Goal: Information Seeking & Learning: Learn about a topic

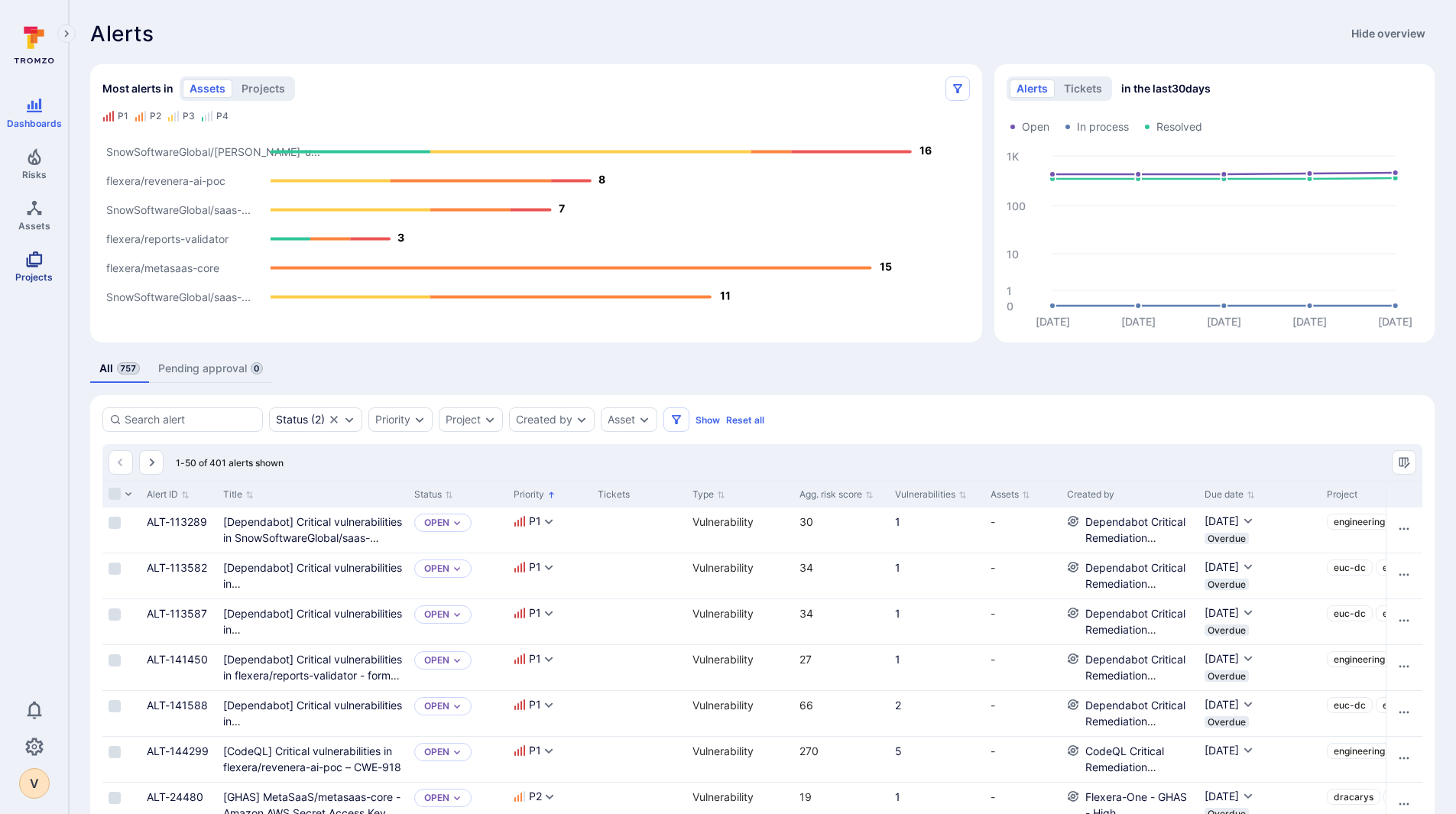
click at [37, 272] on span "Projects" at bounding box center [34, 277] width 37 height 11
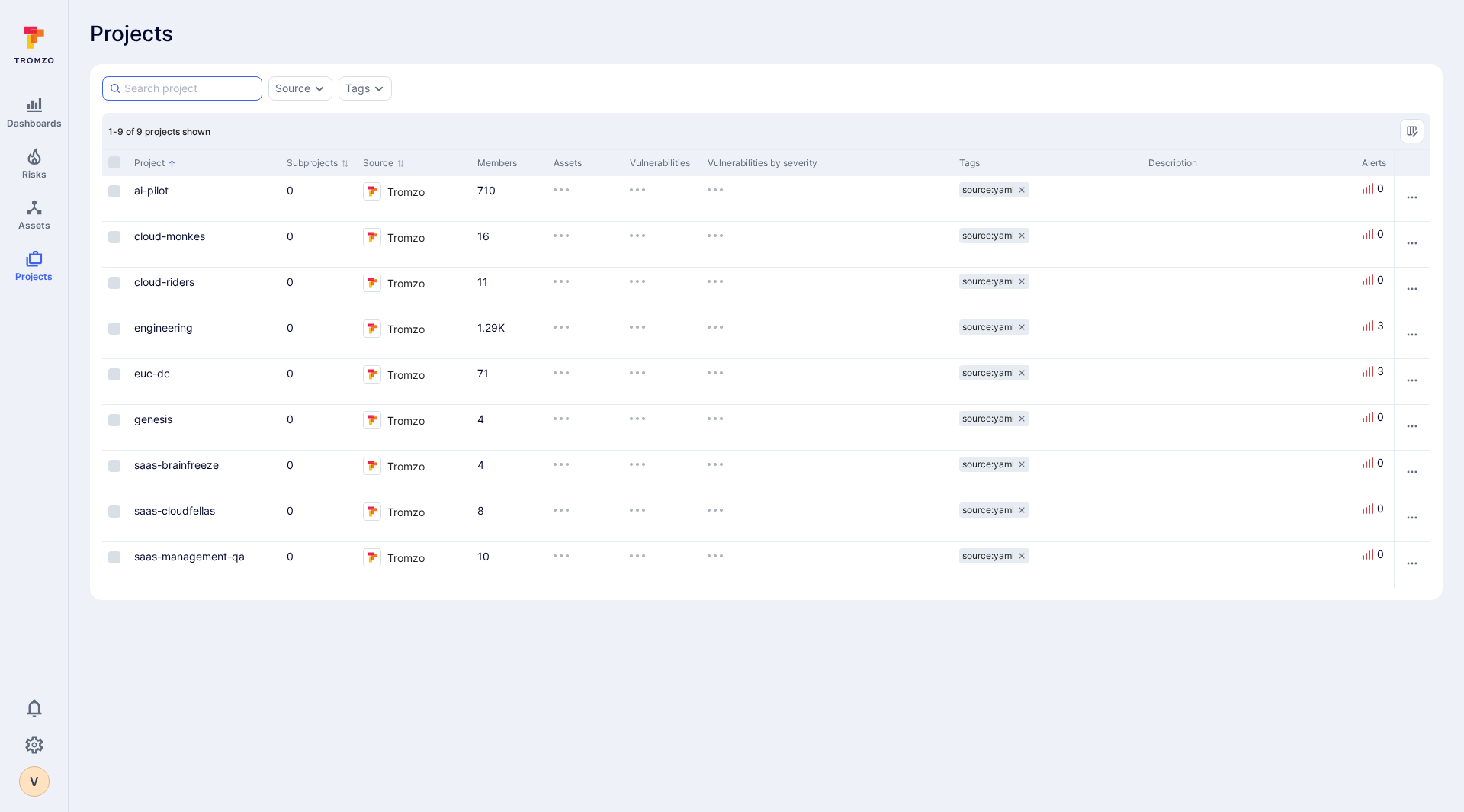
click at [191, 88] on input at bounding box center [190, 88] width 131 height 15
click at [208, 557] on link "saas-management-qa" at bounding box center [189, 556] width 110 height 13
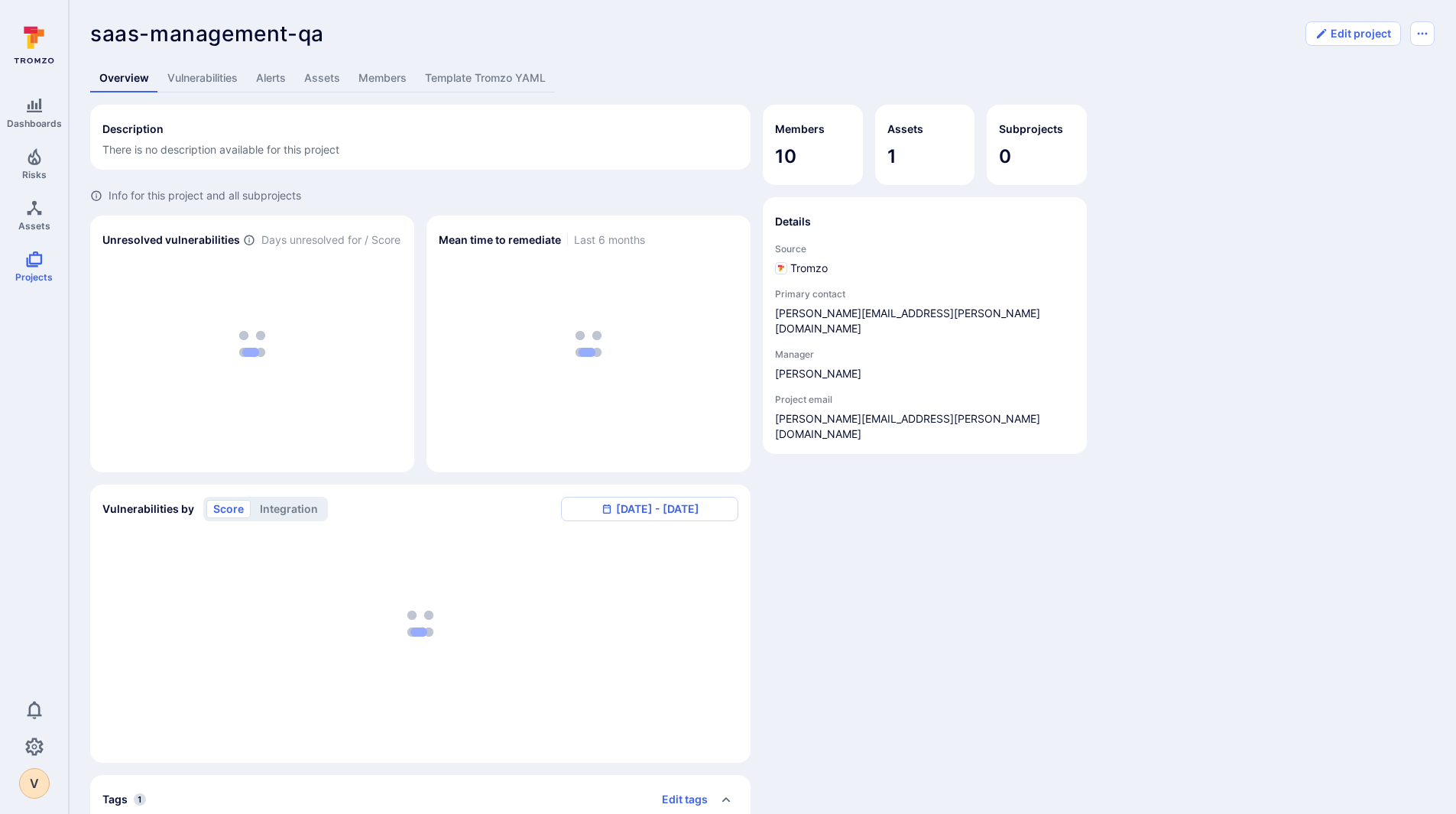
click at [211, 82] on link "Vulnerabilities" at bounding box center [203, 78] width 89 height 28
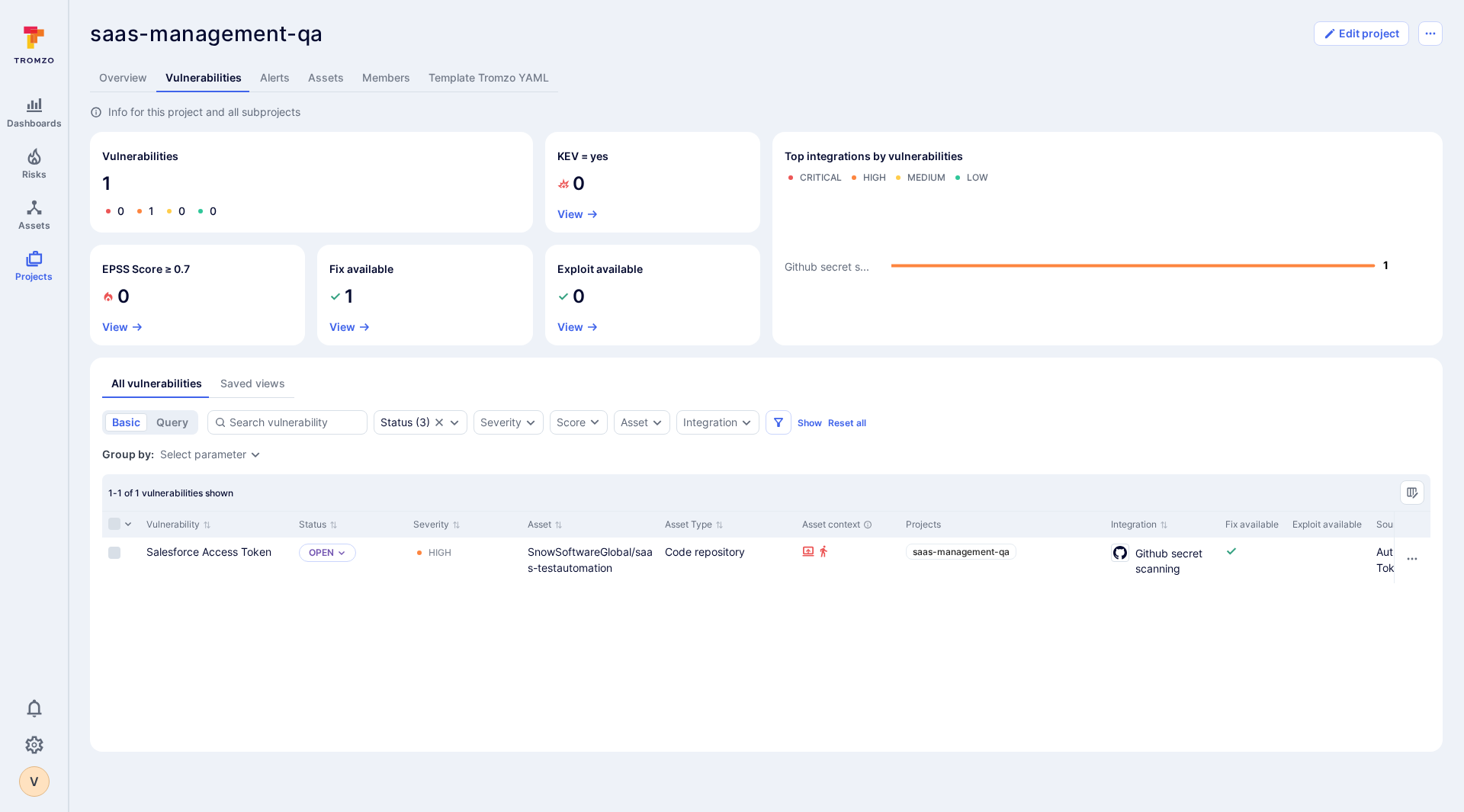
scroll to position [0, 91]
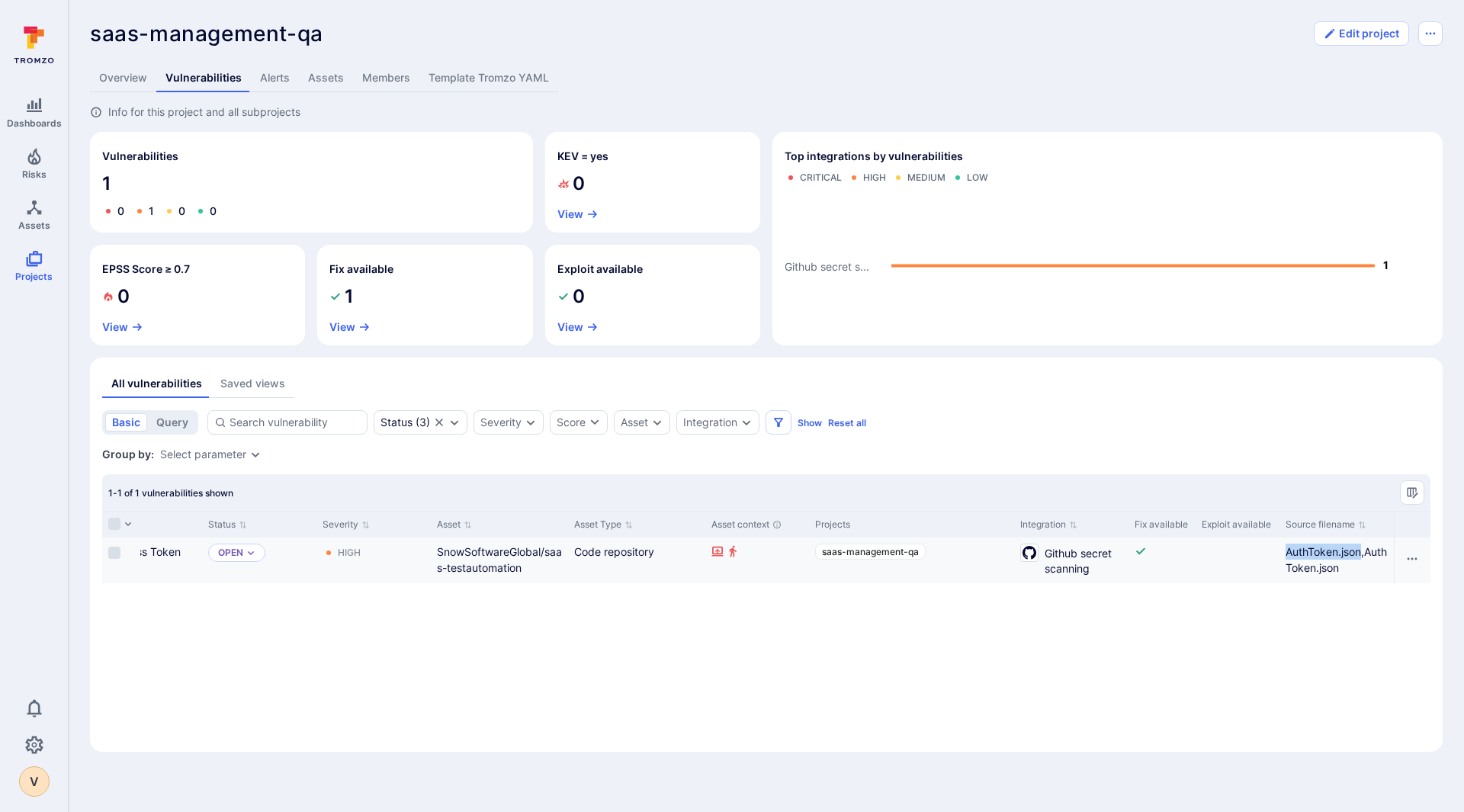
drag, startPoint x: 1285, startPoint y: 556, endPoint x: 1363, endPoint y: 554, distance: 78.0
click at [1363, 554] on div "AuthToken.json,AuthToken.json" at bounding box center [1337, 560] width 114 height 45
copy div "AuthToken.json"
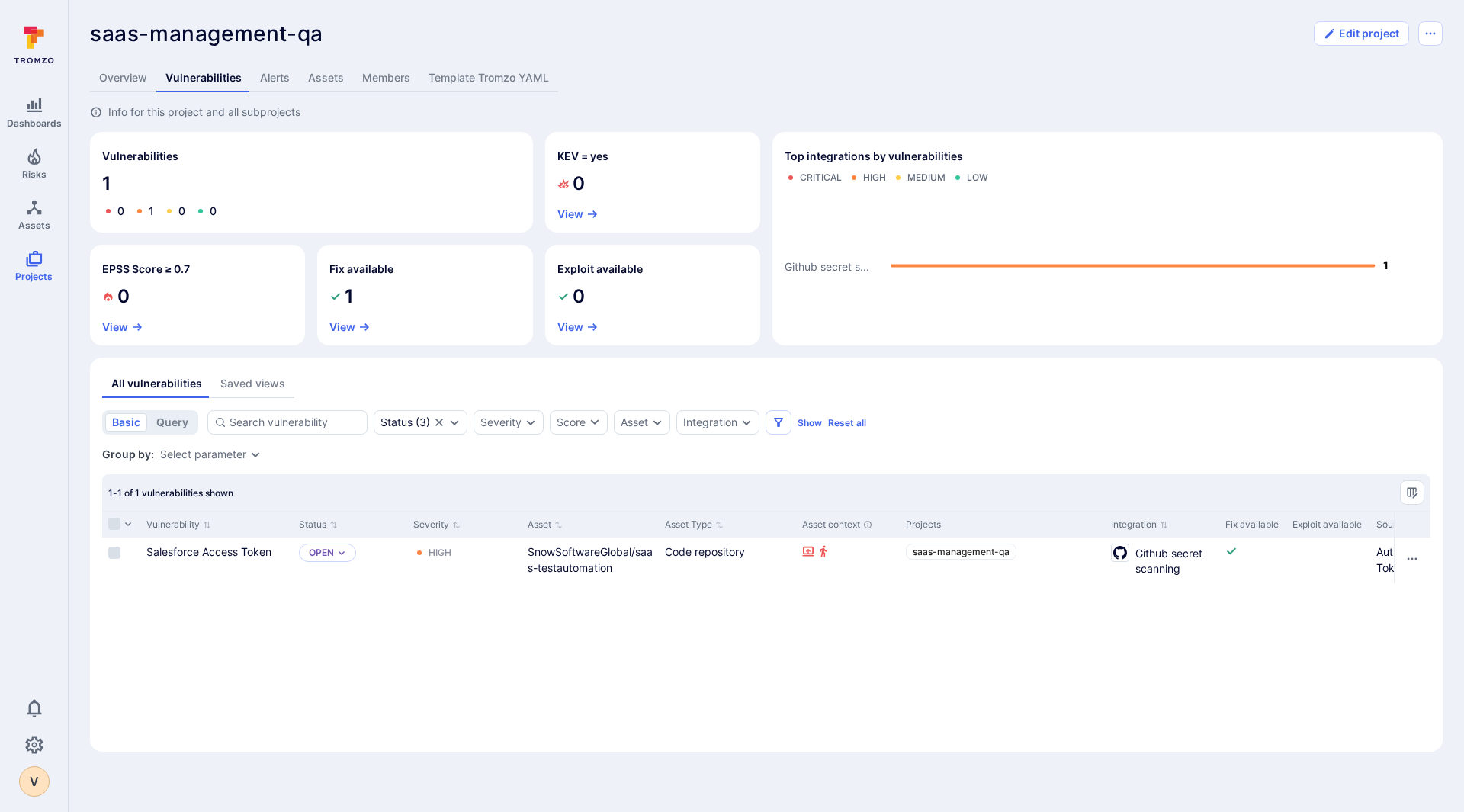
click at [352, 320] on section "Fix available 1 View" at bounding box center [424, 295] width 215 height 101
click at [352, 328] on button "View" at bounding box center [350, 327] width 41 height 12
click at [115, 552] on input "Select row" at bounding box center [114, 552] width 12 height 12
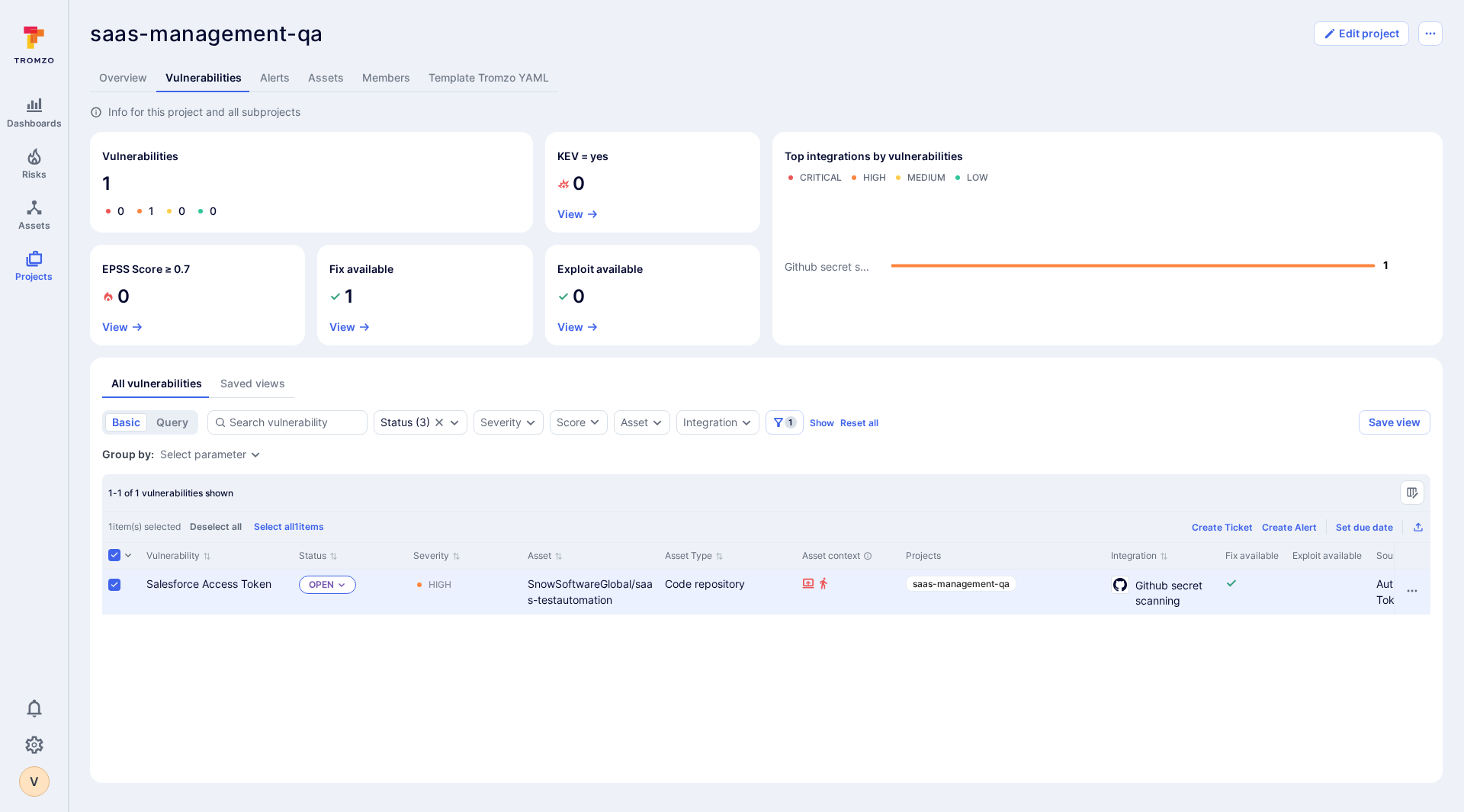
click at [332, 589] on p "Open" at bounding box center [321, 584] width 25 height 12
click at [601, 685] on div "Vulnerability Status Severity Asset Asset Type Asset context Projects Integrati…" at bounding box center [766, 656] width 1328 height 229
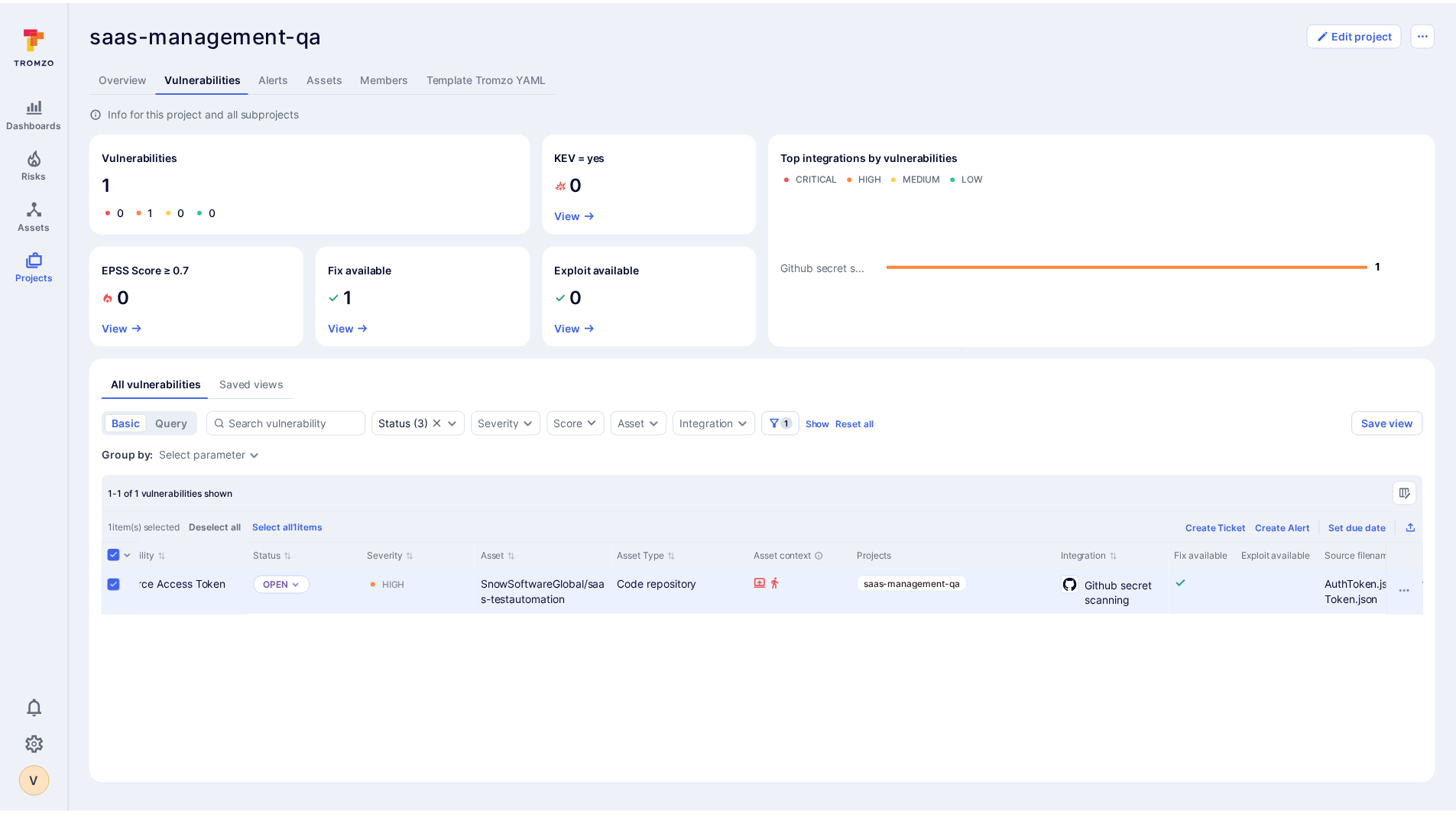
scroll to position [0, 0]
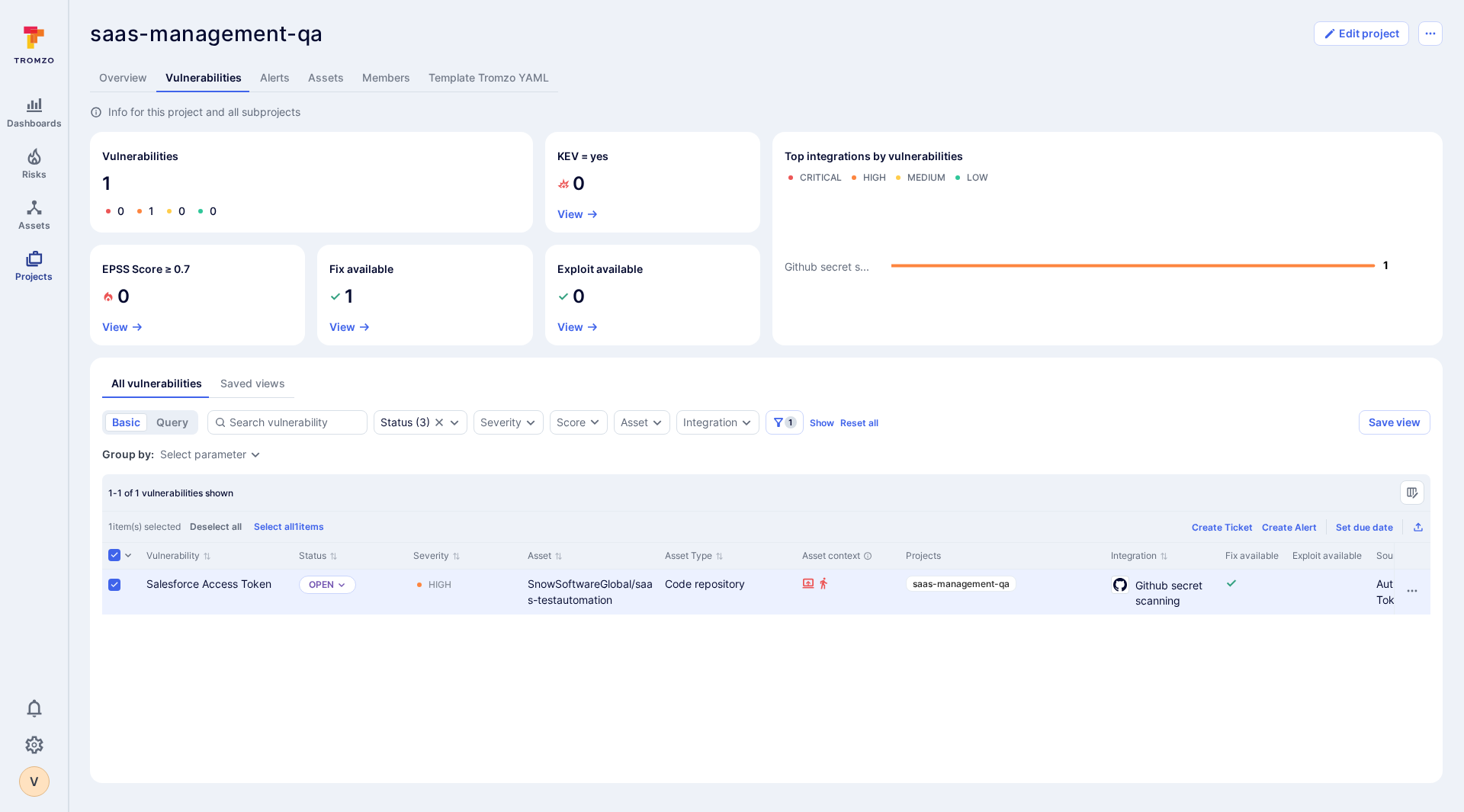
click at [47, 268] on link "Projects" at bounding box center [34, 265] width 68 height 45
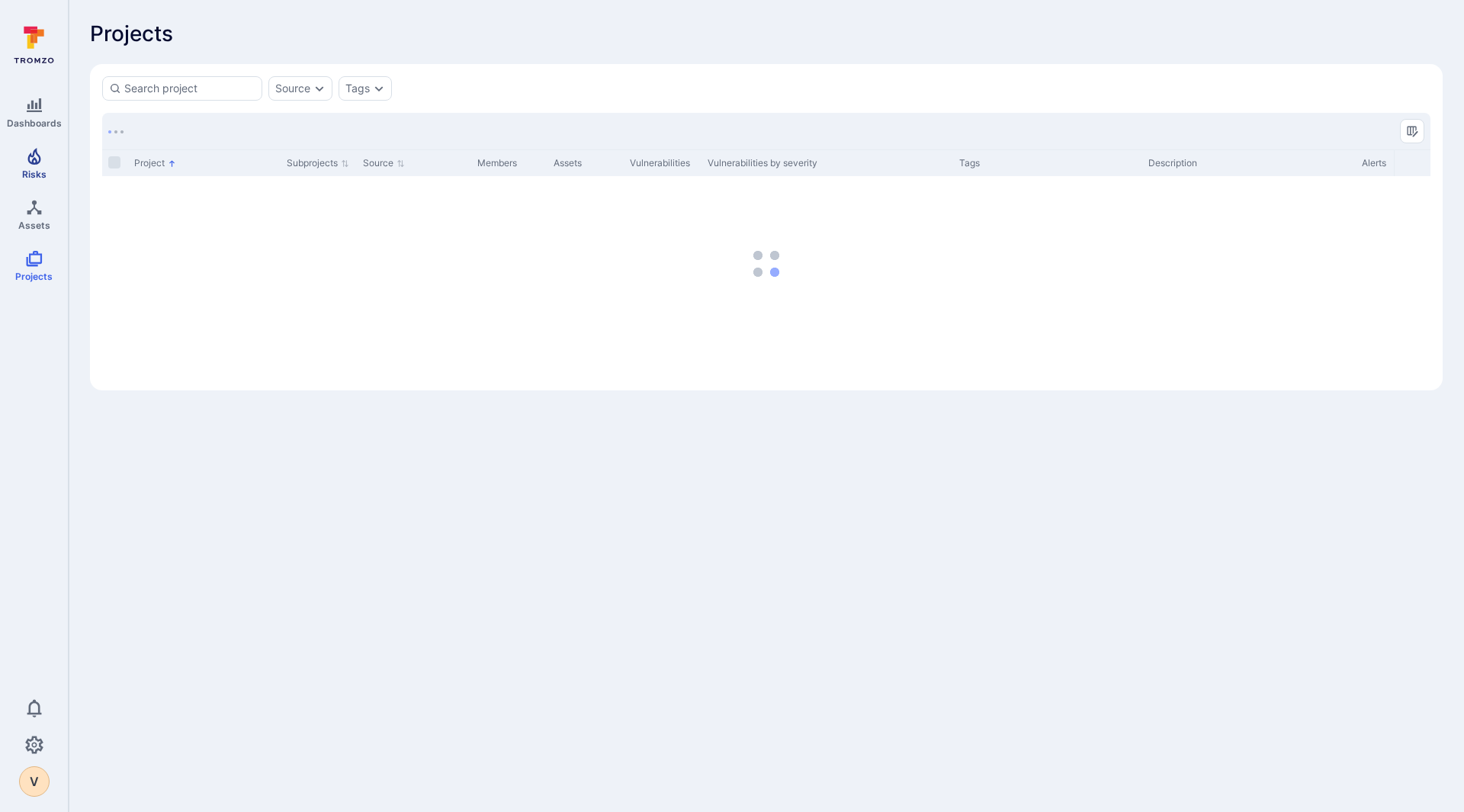
click at [43, 173] on span "Risks" at bounding box center [34, 174] width 24 height 11
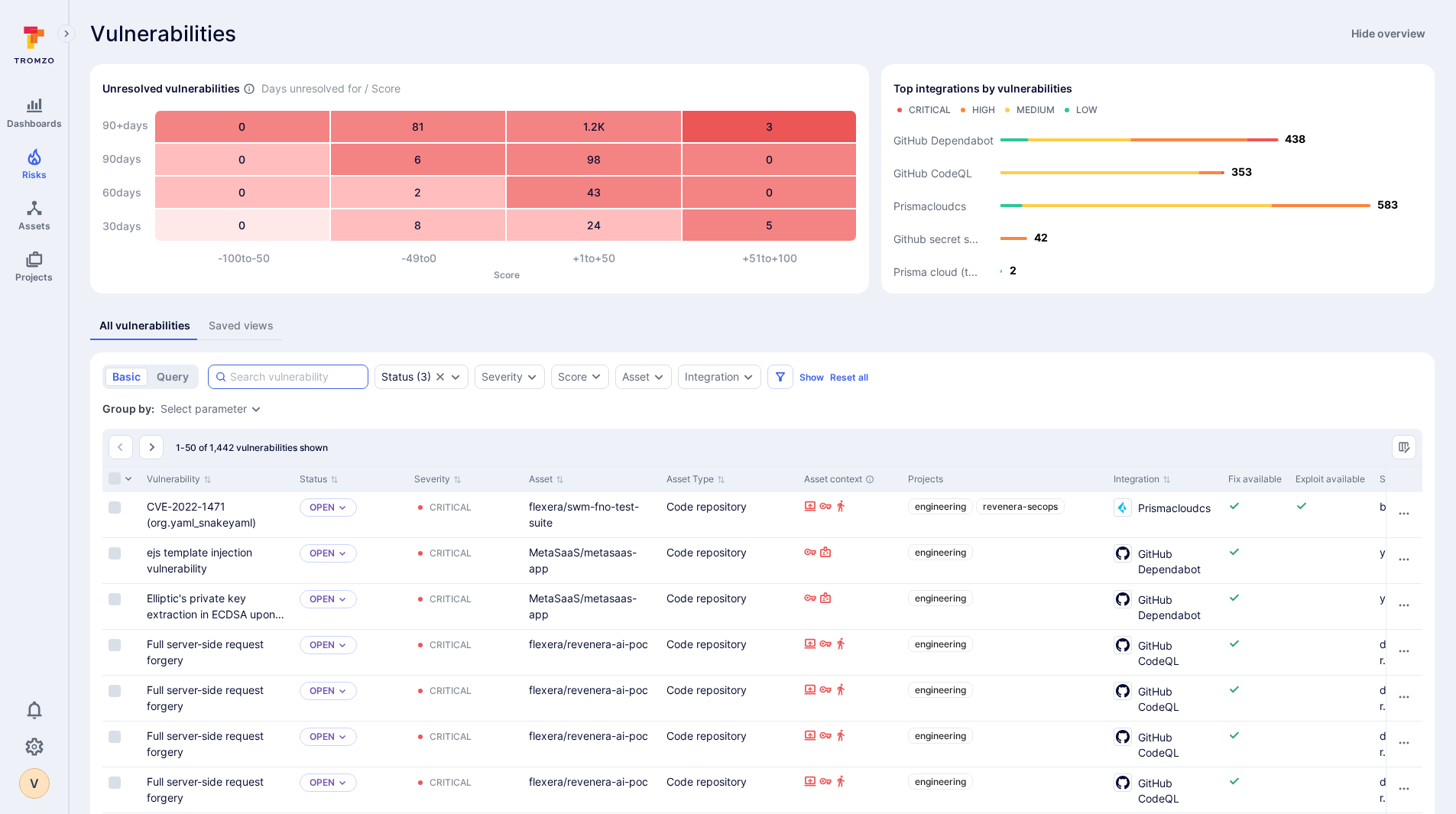
click at [265, 376] on input at bounding box center [296, 377] width 132 height 15
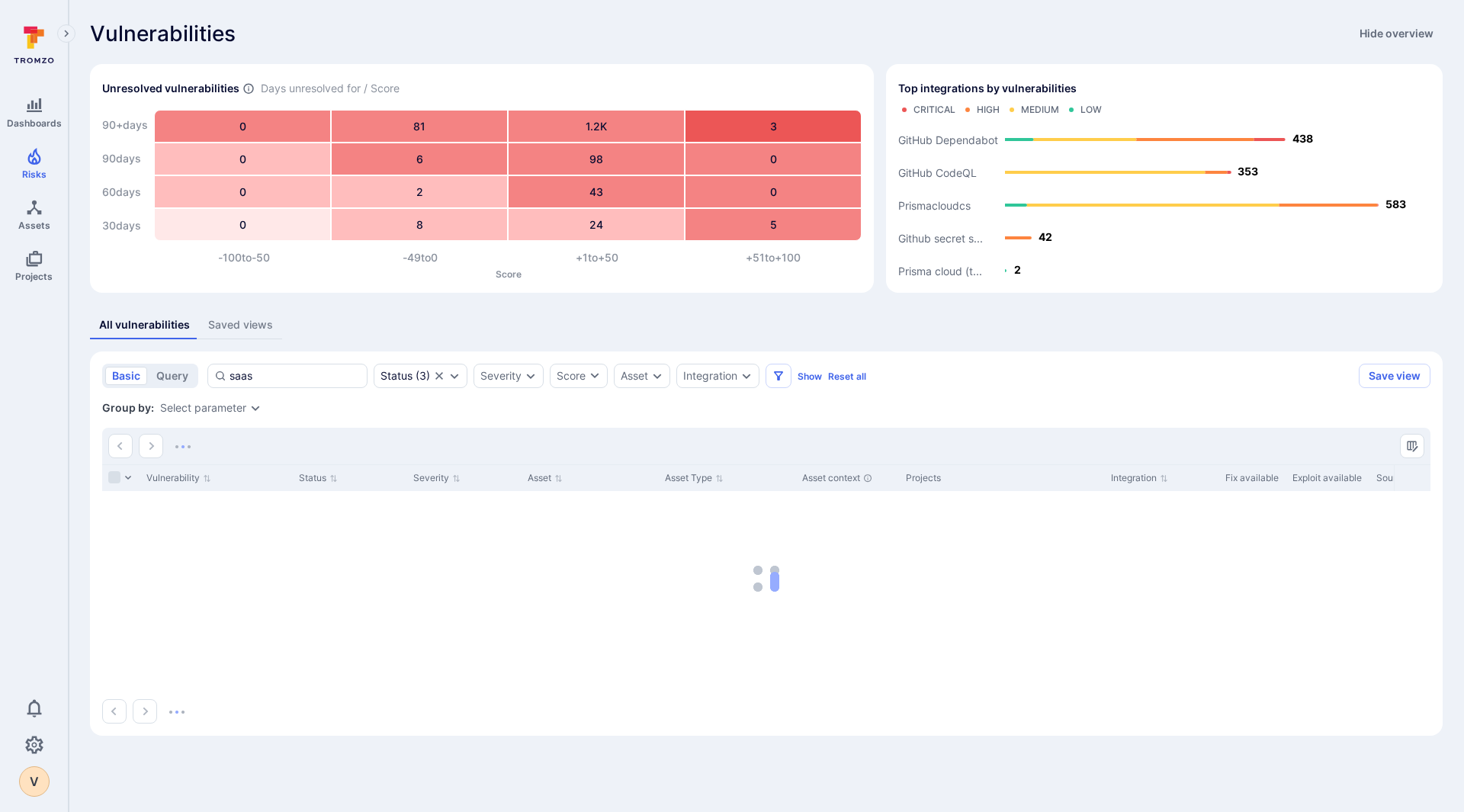
type input "saas"
click at [49, 112] on link "Dashboards" at bounding box center [34, 112] width 68 height 45
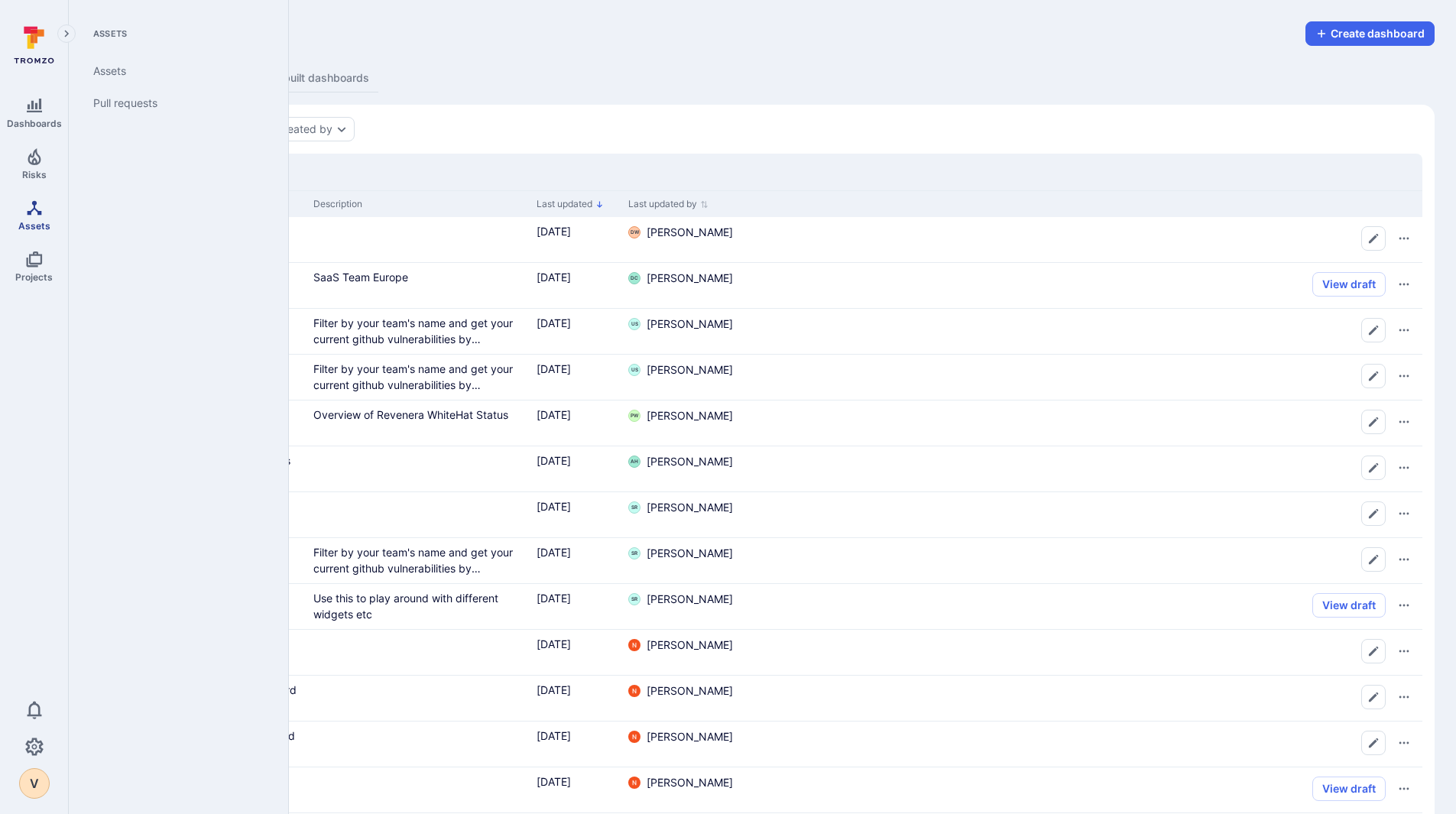
click at [46, 224] on span "Assets" at bounding box center [34, 226] width 32 height 11
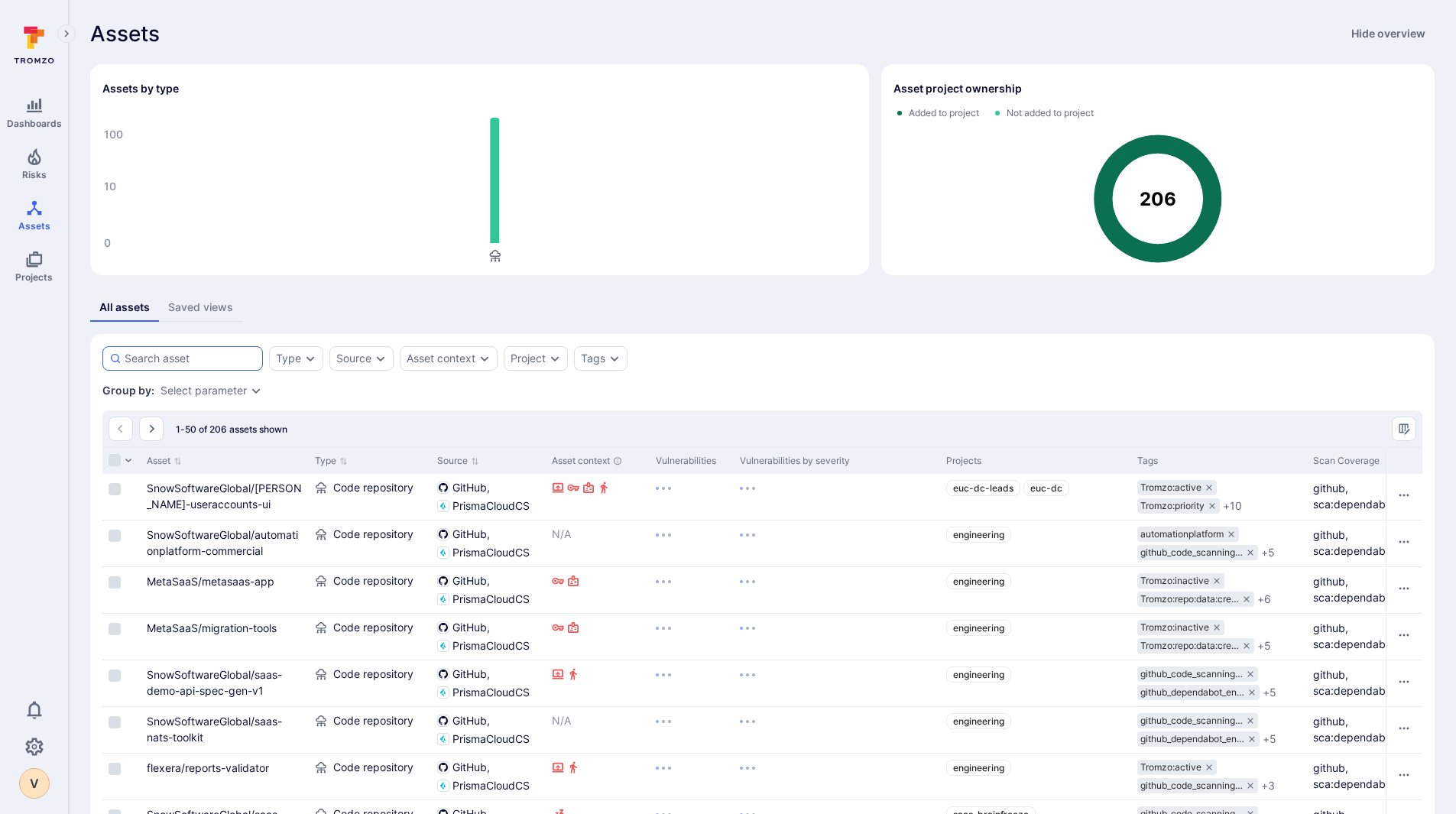
click at [201, 369] on div at bounding box center [182, 359] width 160 height 24
click at [201, 366] on input at bounding box center [190, 358] width 132 height 15
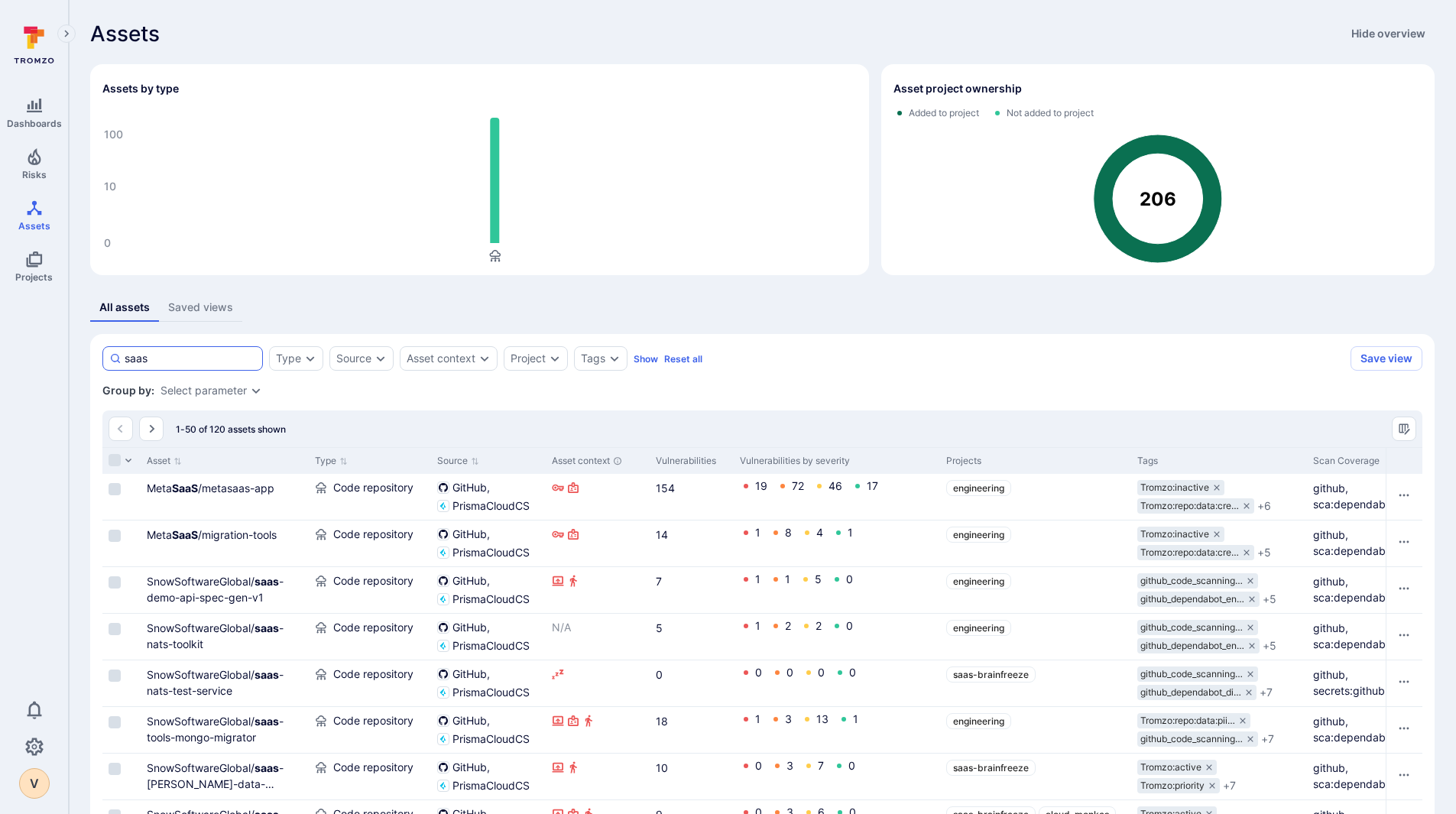
click at [188, 363] on input "saas" at bounding box center [190, 358] width 132 height 15
type input "saas-test"
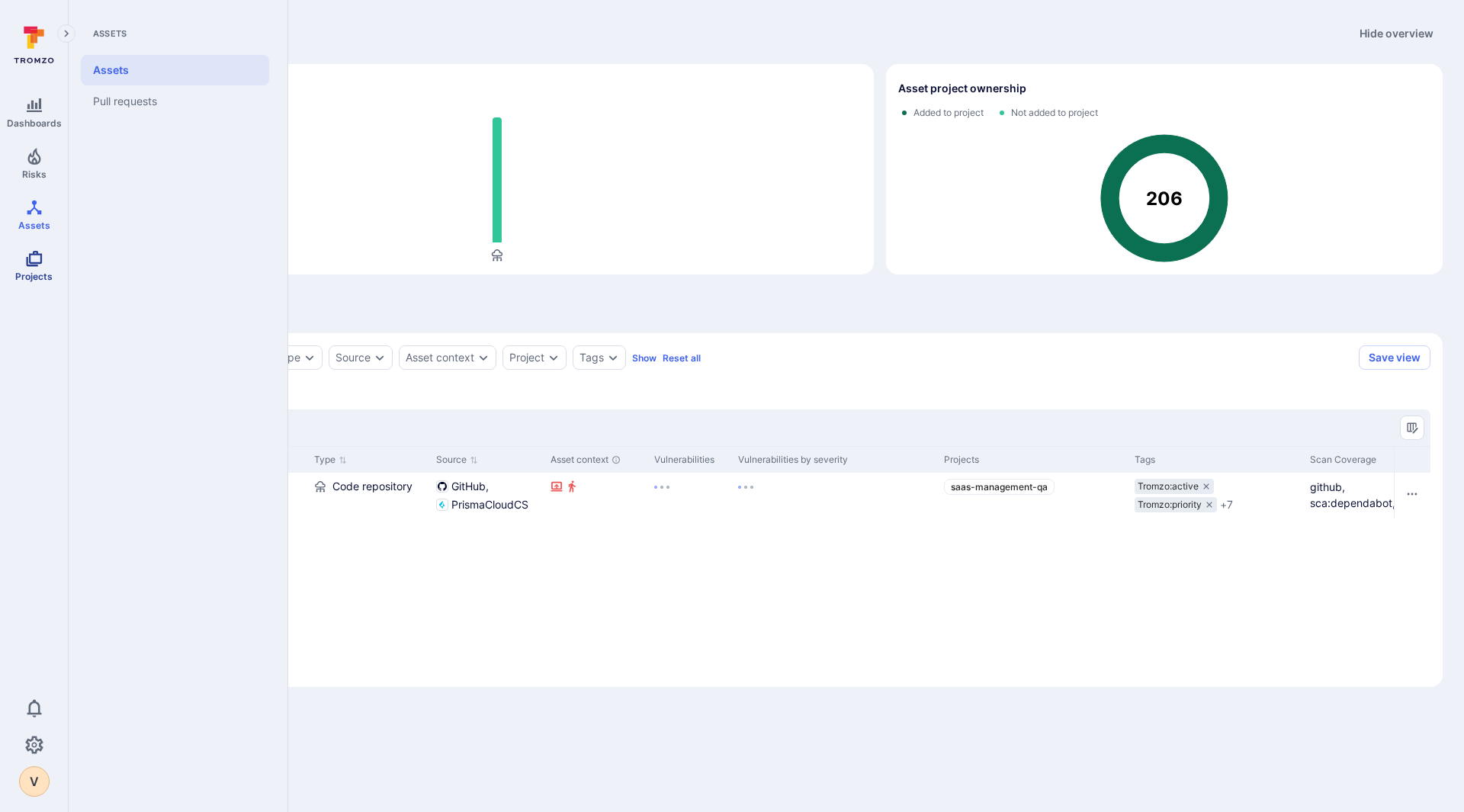
click at [28, 258] on icon "Projects" at bounding box center [34, 258] width 19 height 19
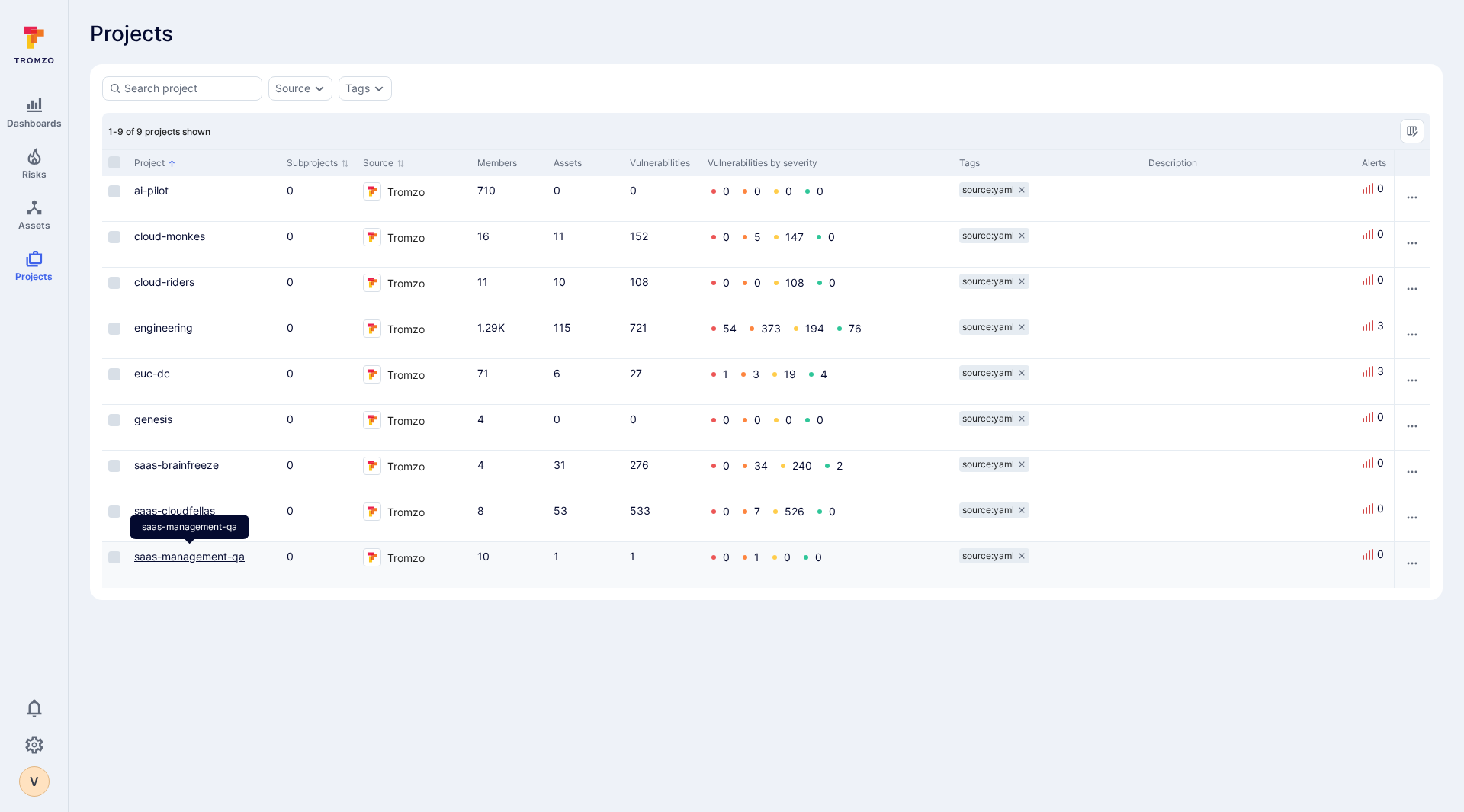
click at [209, 558] on link "saas-management-qa" at bounding box center [189, 556] width 110 height 13
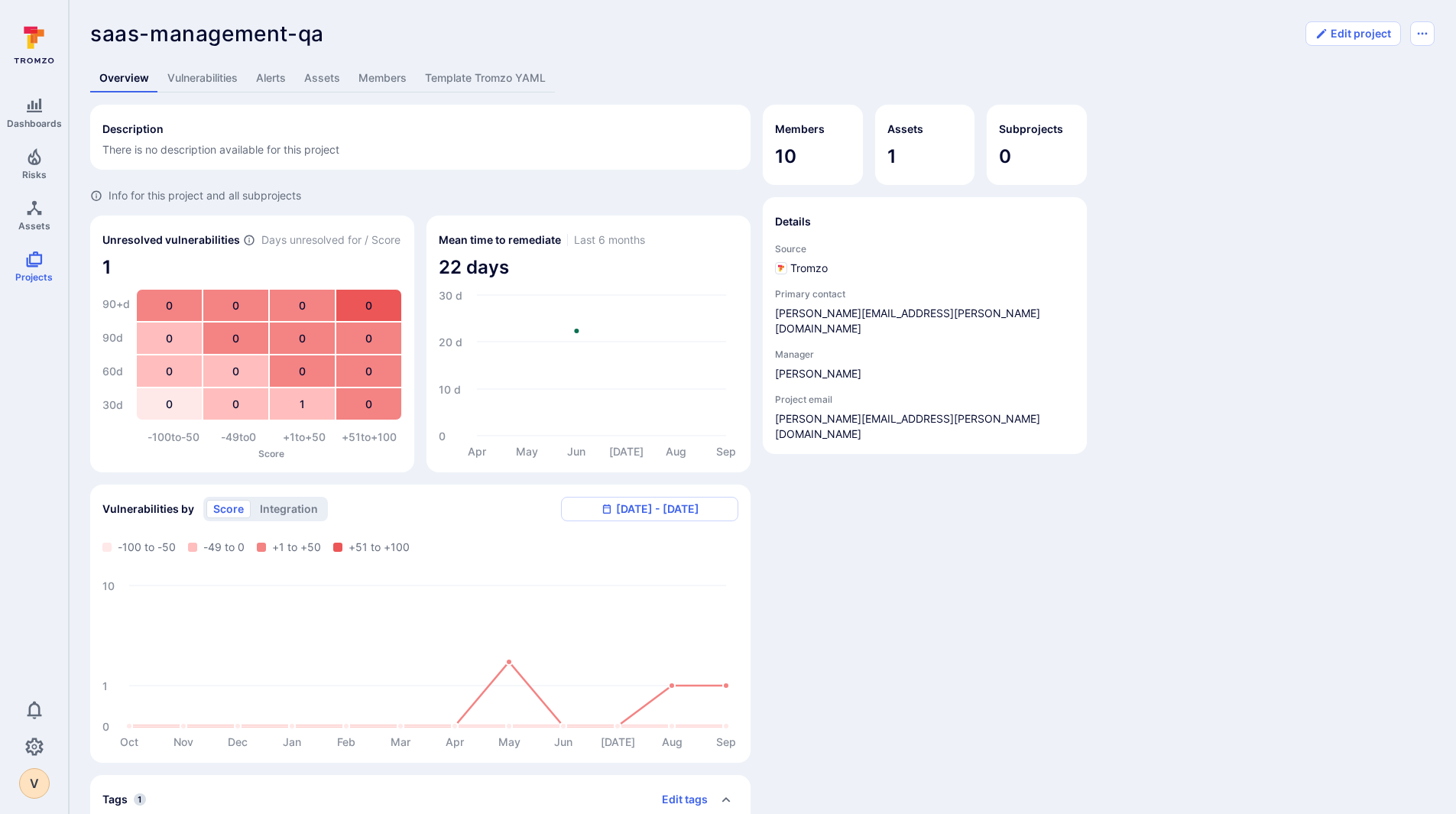
click at [211, 85] on link "Vulnerabilities" at bounding box center [203, 78] width 89 height 28
